Goal: Communication & Community: Answer question/provide support

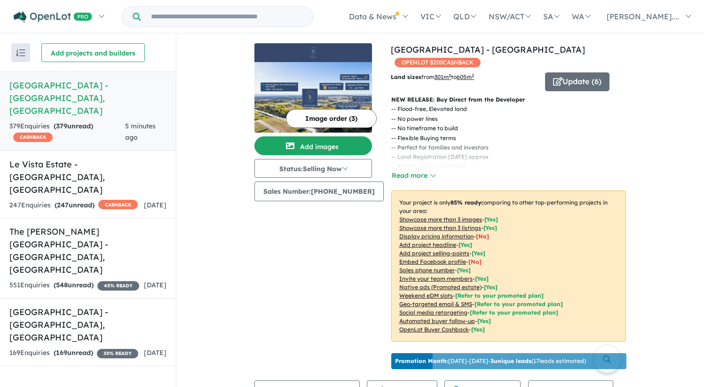
scroll to position [276, 0]
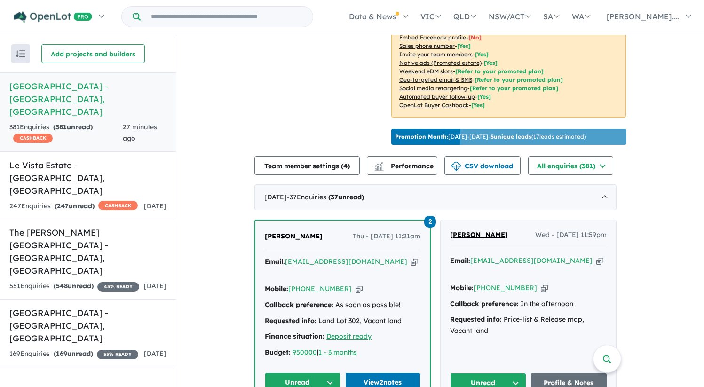
scroll to position [228, 0]
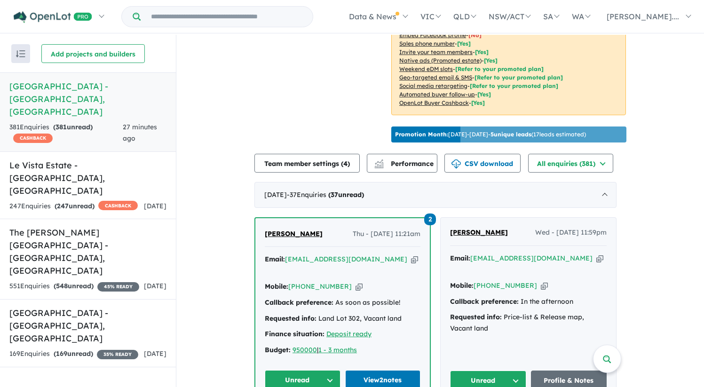
click at [318, 238] on span "Muhammad Karim" at bounding box center [294, 233] width 58 height 8
